Goal: Information Seeking & Learning: Learn about a topic

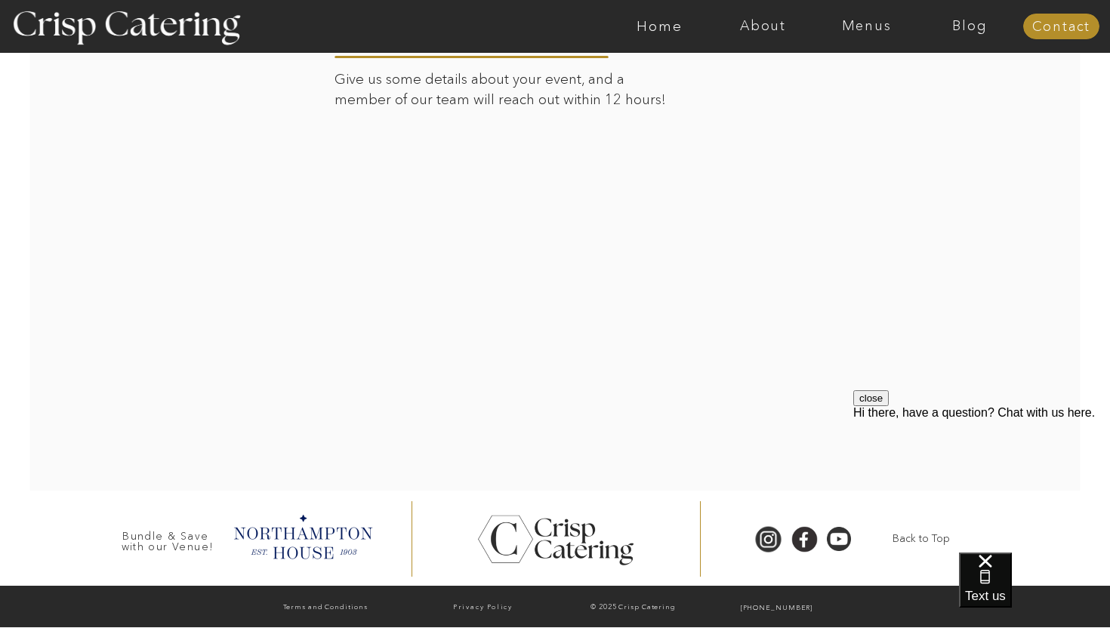
click at [856, 34] on div at bounding box center [614, 26] width 2394 height 53
click at [867, 26] on nav "Menus" at bounding box center [866, 26] width 103 height 15
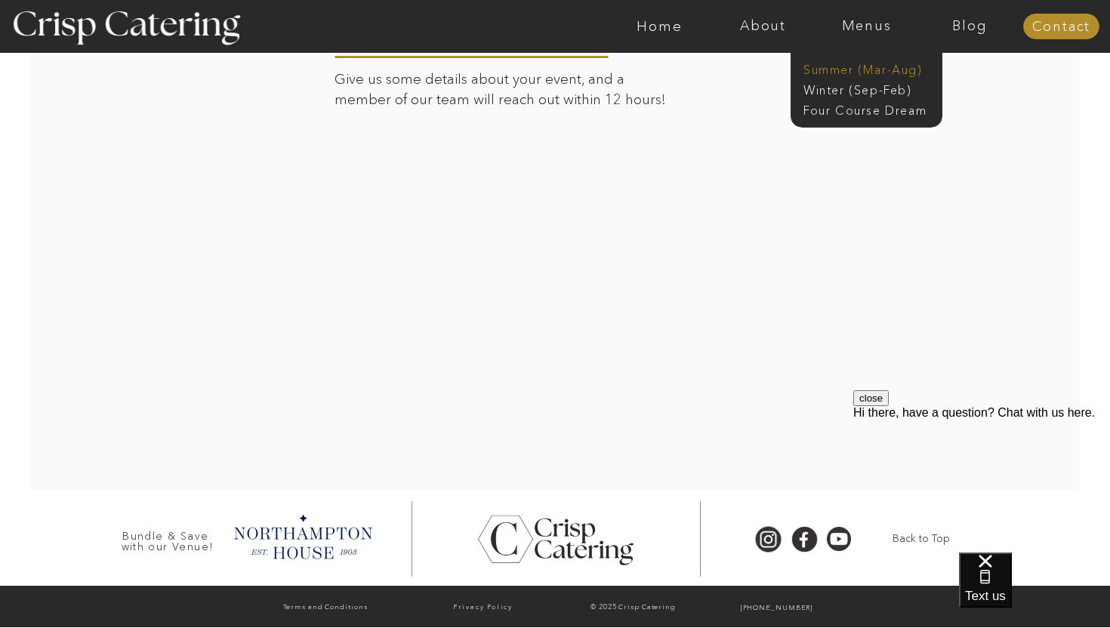
click at [848, 71] on nav "Summer (Mar-Aug)" at bounding box center [870, 68] width 135 height 14
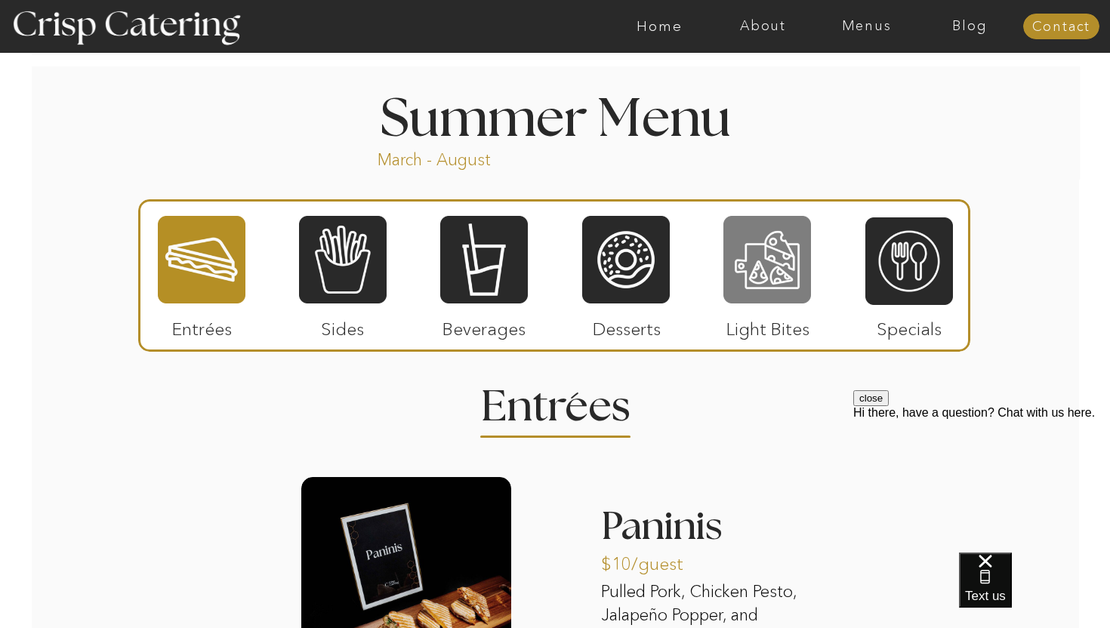
click at [776, 257] on div at bounding box center [767, 259] width 88 height 91
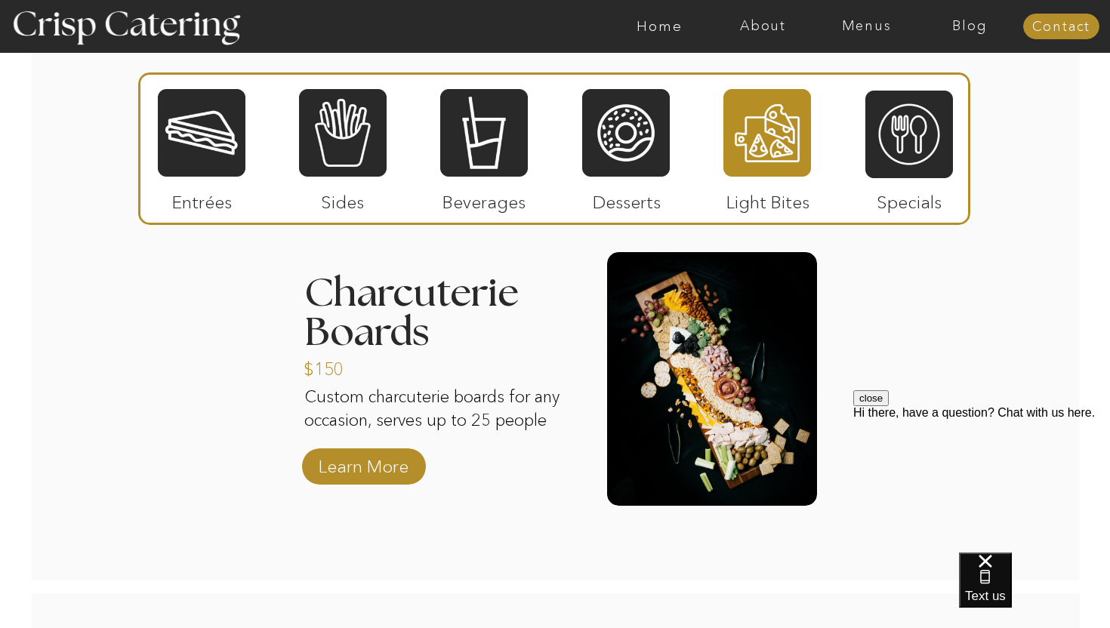
scroll to position [1502, 0]
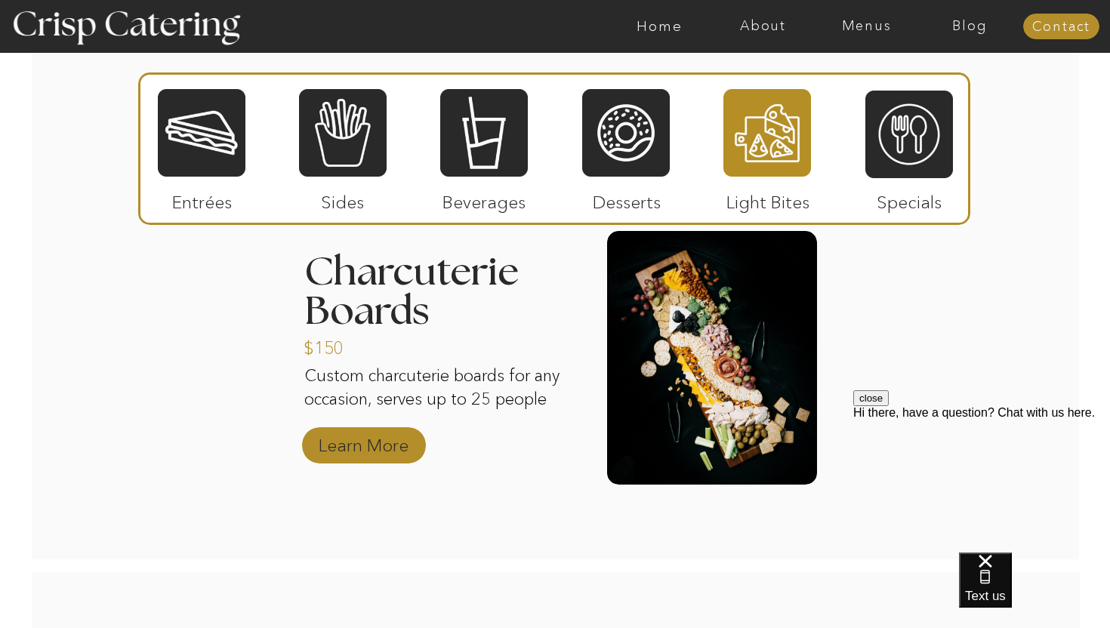
click at [343, 453] on p "Learn More" at bounding box center [363, 442] width 100 height 44
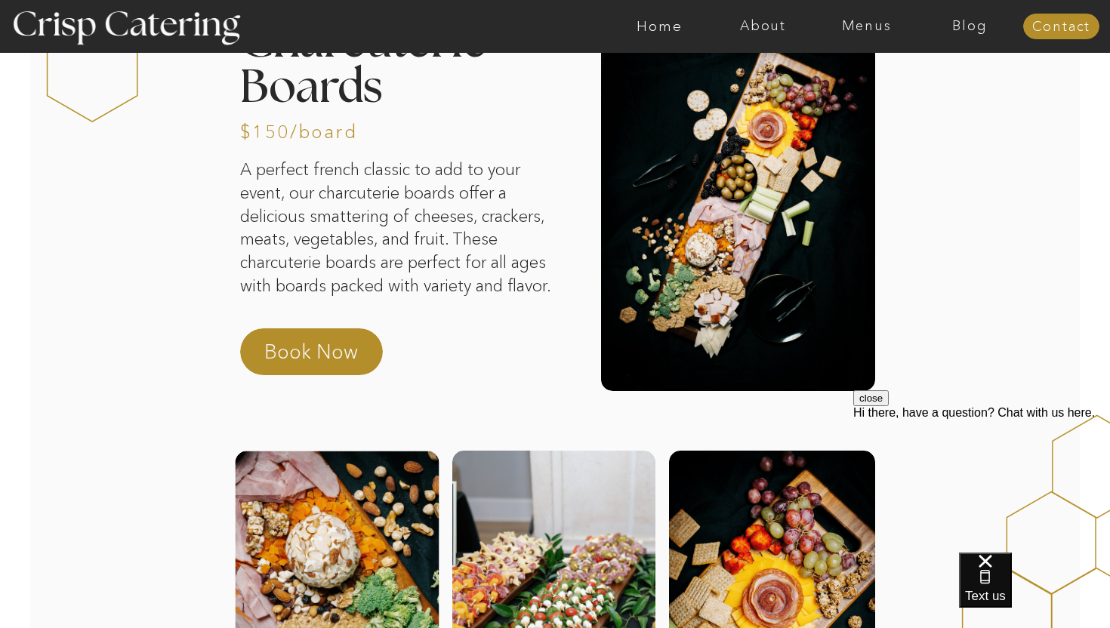
scroll to position [77, 0]
